Goal: Task Accomplishment & Management: Complete application form

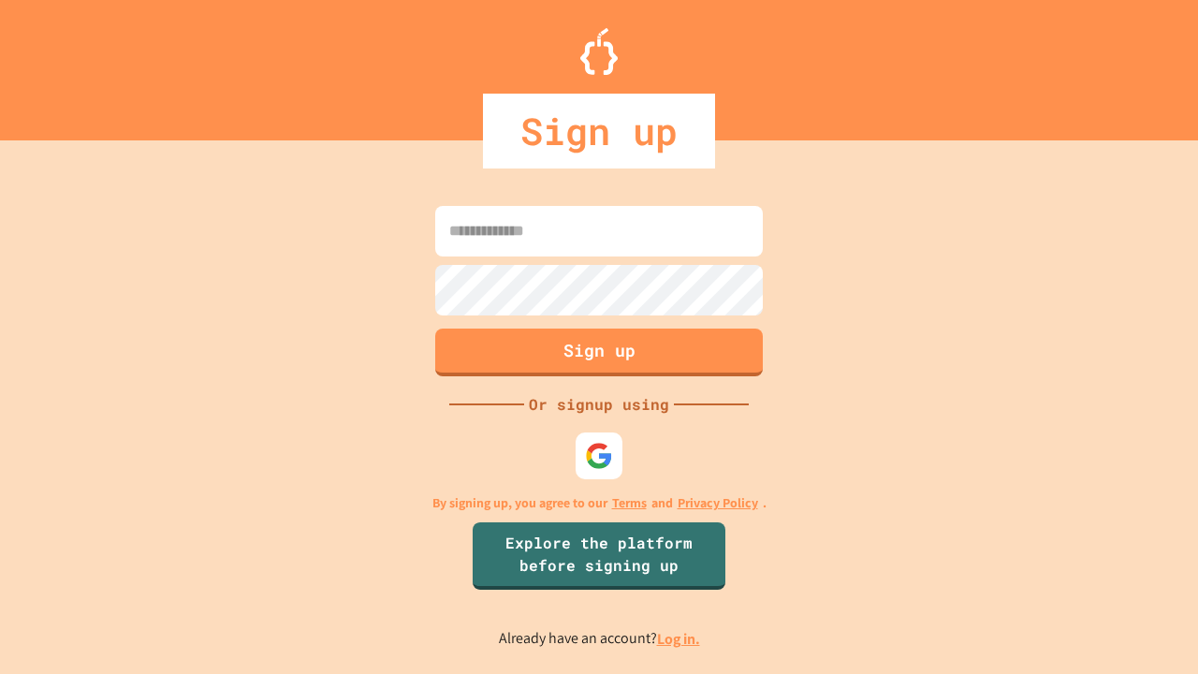
click at [680, 638] on link "Log in." at bounding box center [678, 639] width 43 height 20
